Goal: Find specific page/section: Find specific page/section

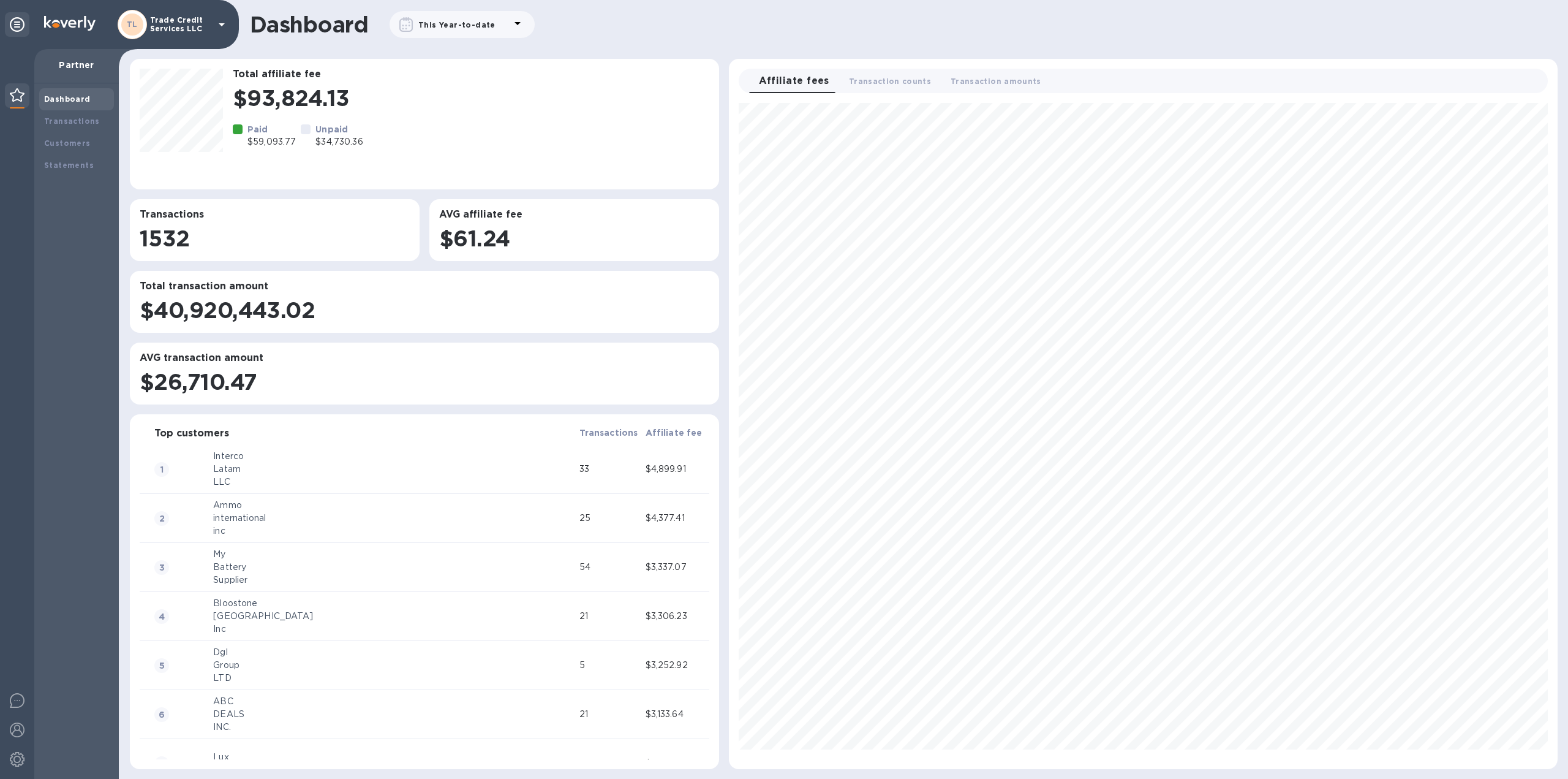
scroll to position [656, 818]
click at [71, 125] on b "Transactions" at bounding box center [71, 120] width 56 height 9
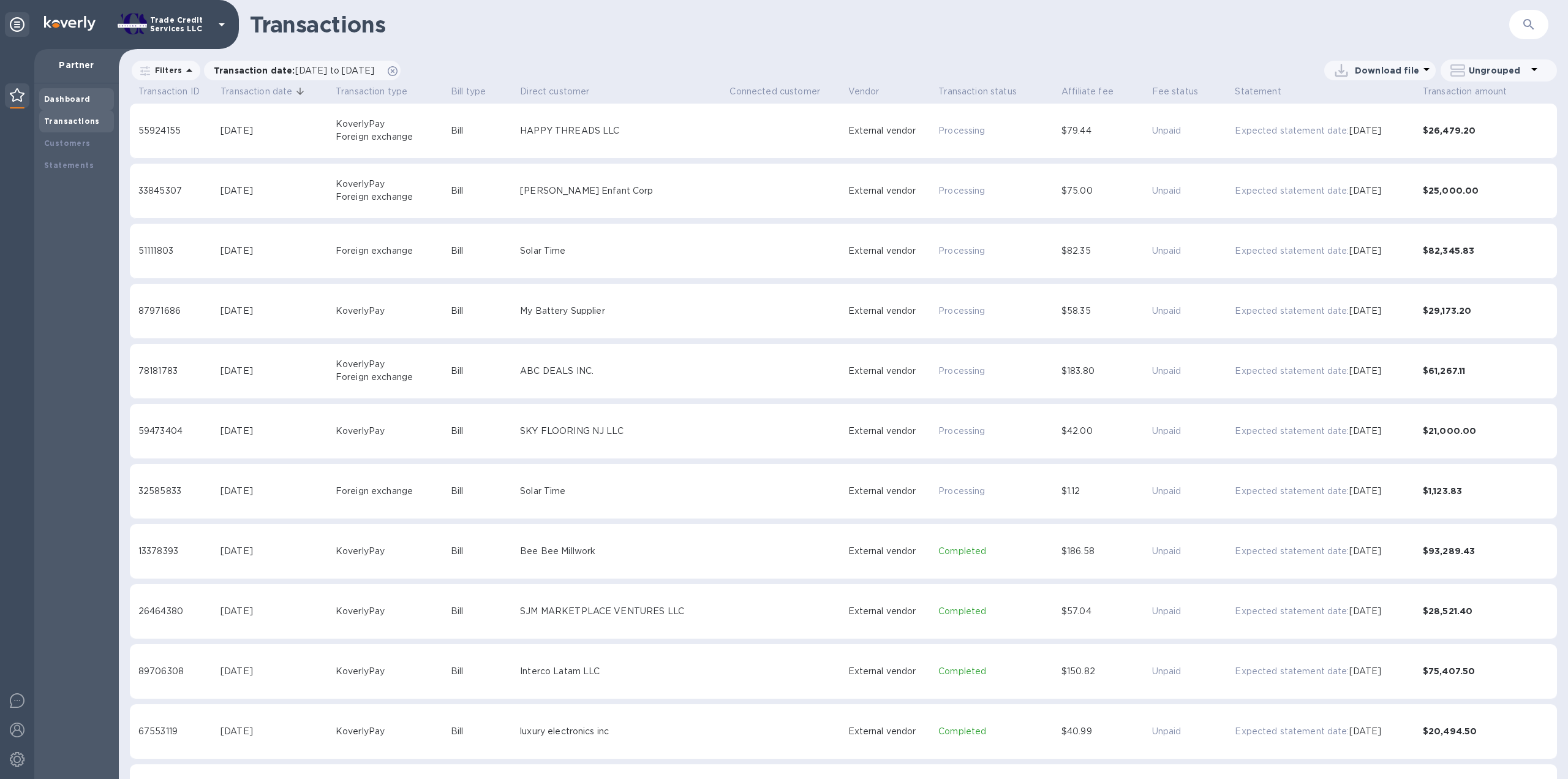
click at [67, 103] on div "Dashboard" at bounding box center [75, 99] width 64 height 12
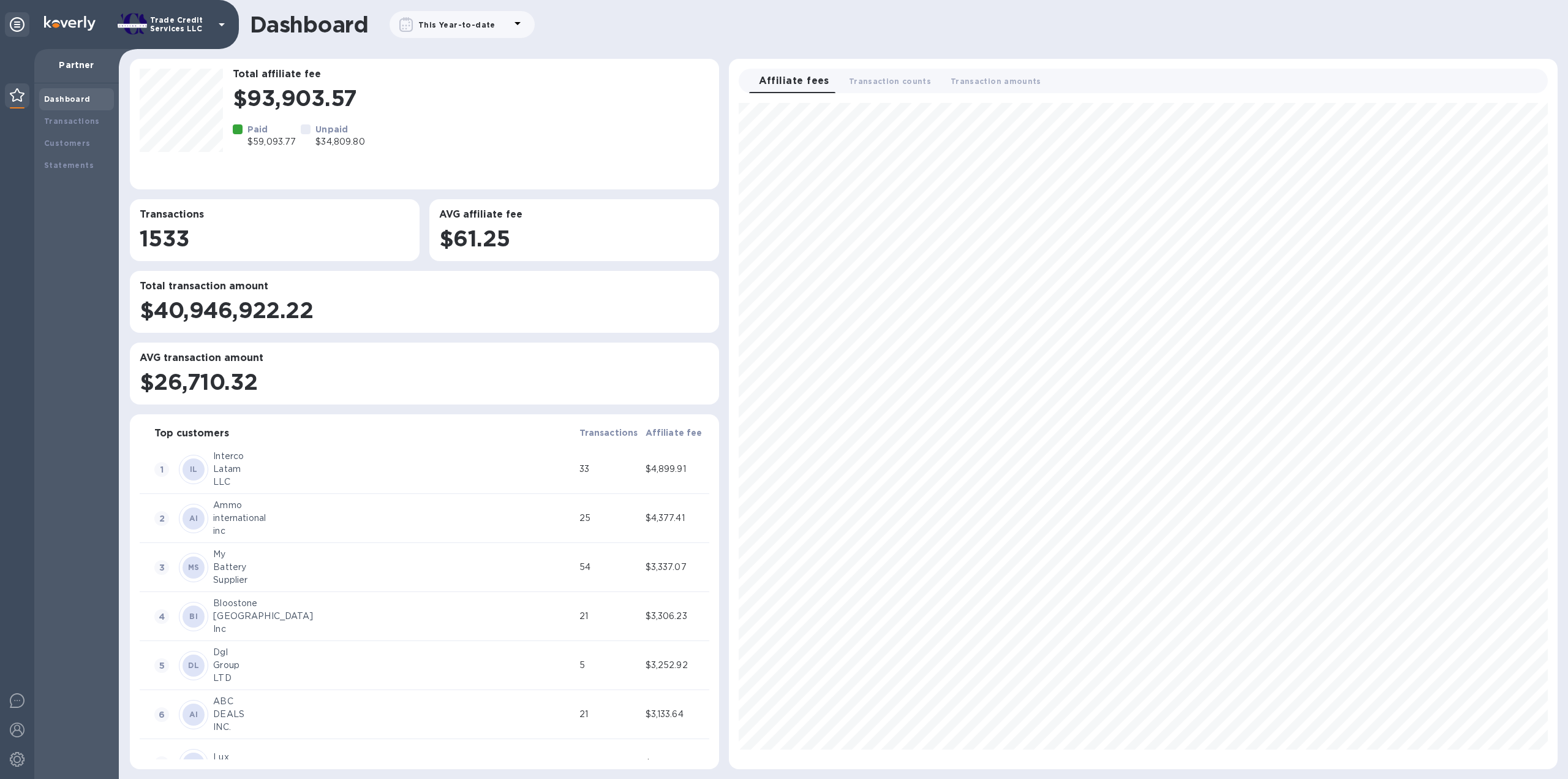
scroll to position [656, 818]
